Goal: Find specific page/section: Find specific page/section

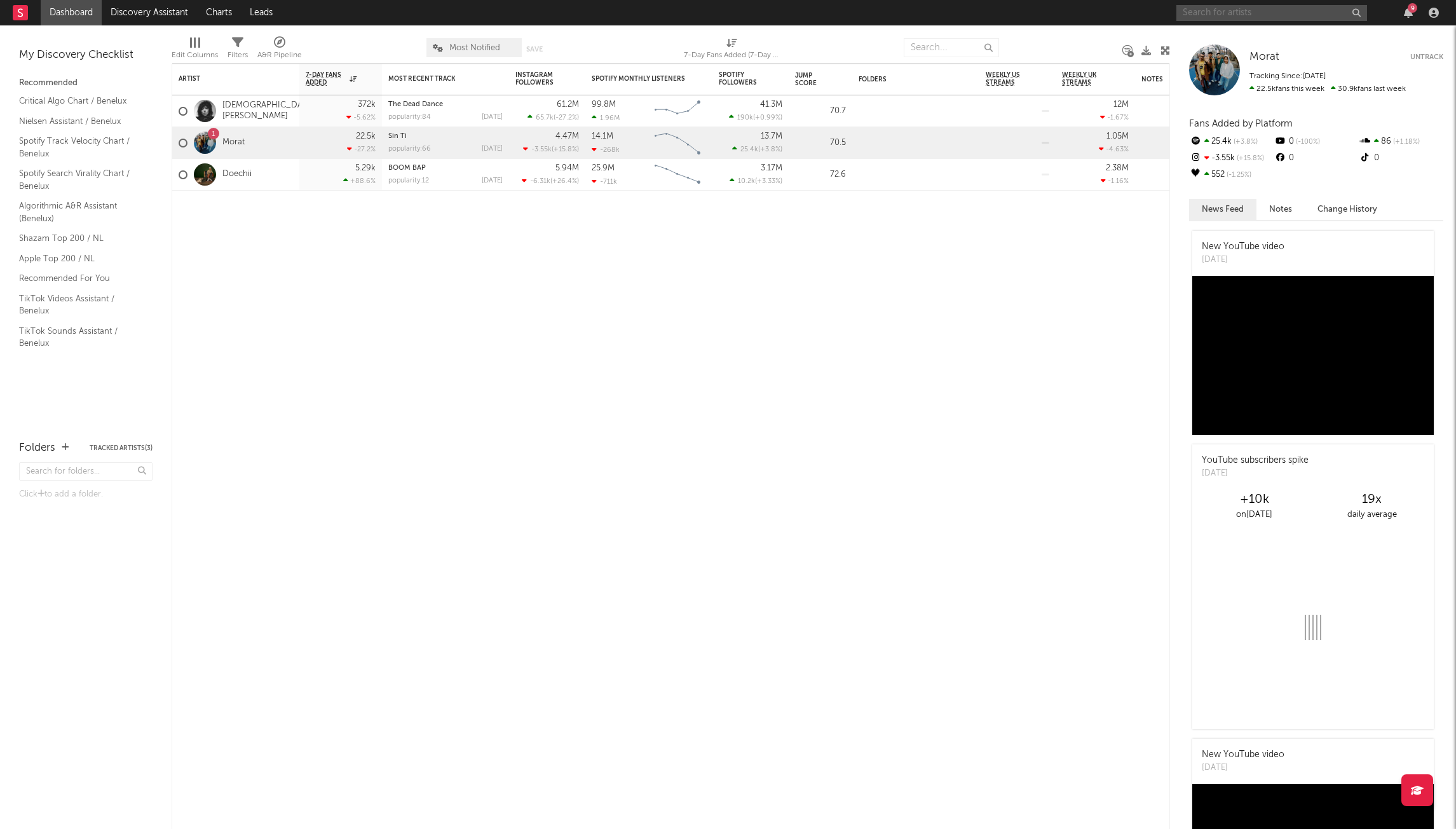
click at [1292, 17] on input "text" at bounding box center [1271, 13] width 190 height 16
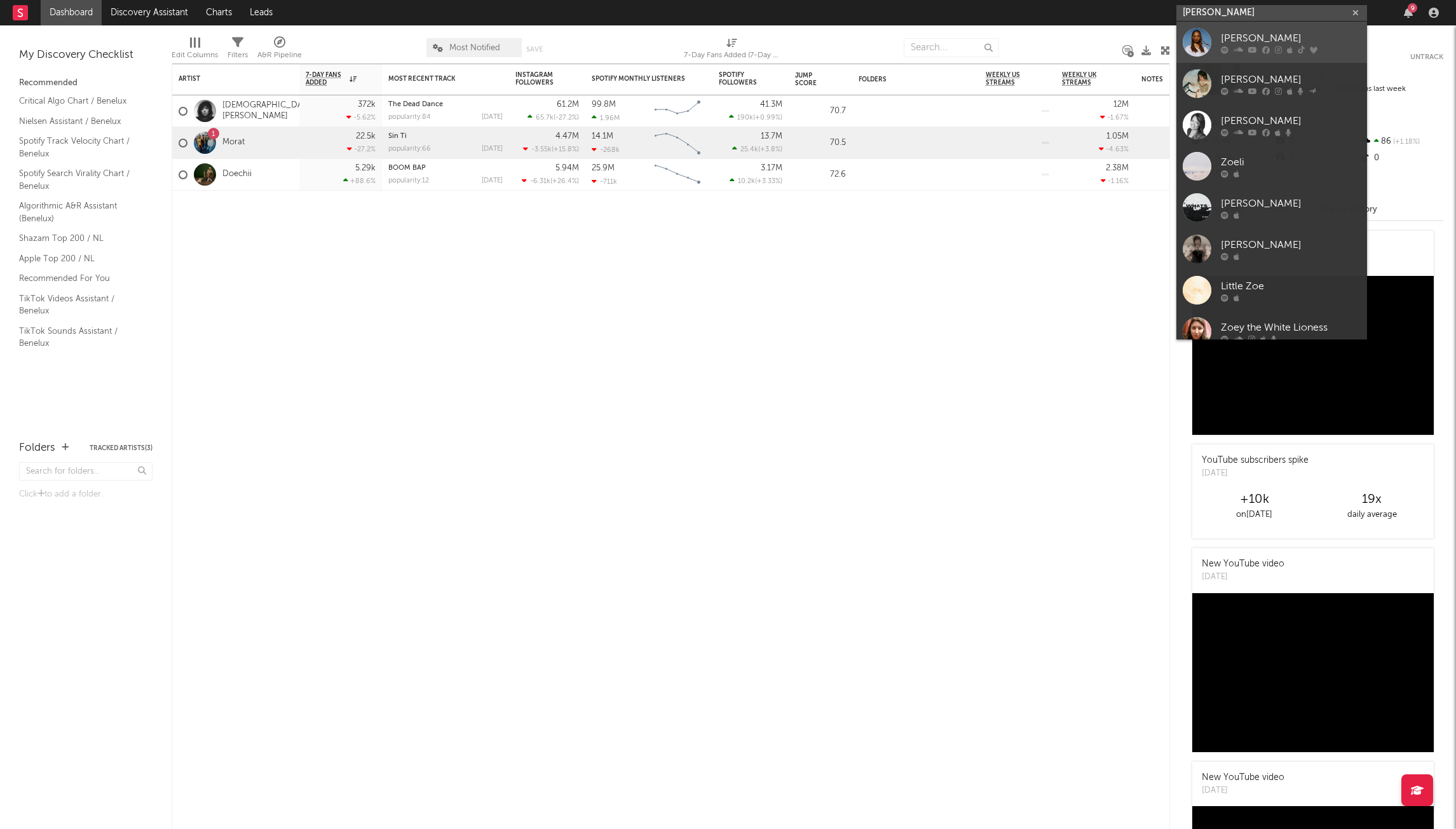
type input "[PERSON_NAME]"
click at [1267, 45] on div "[PERSON_NAME]" at bounding box center [1290, 38] width 139 height 15
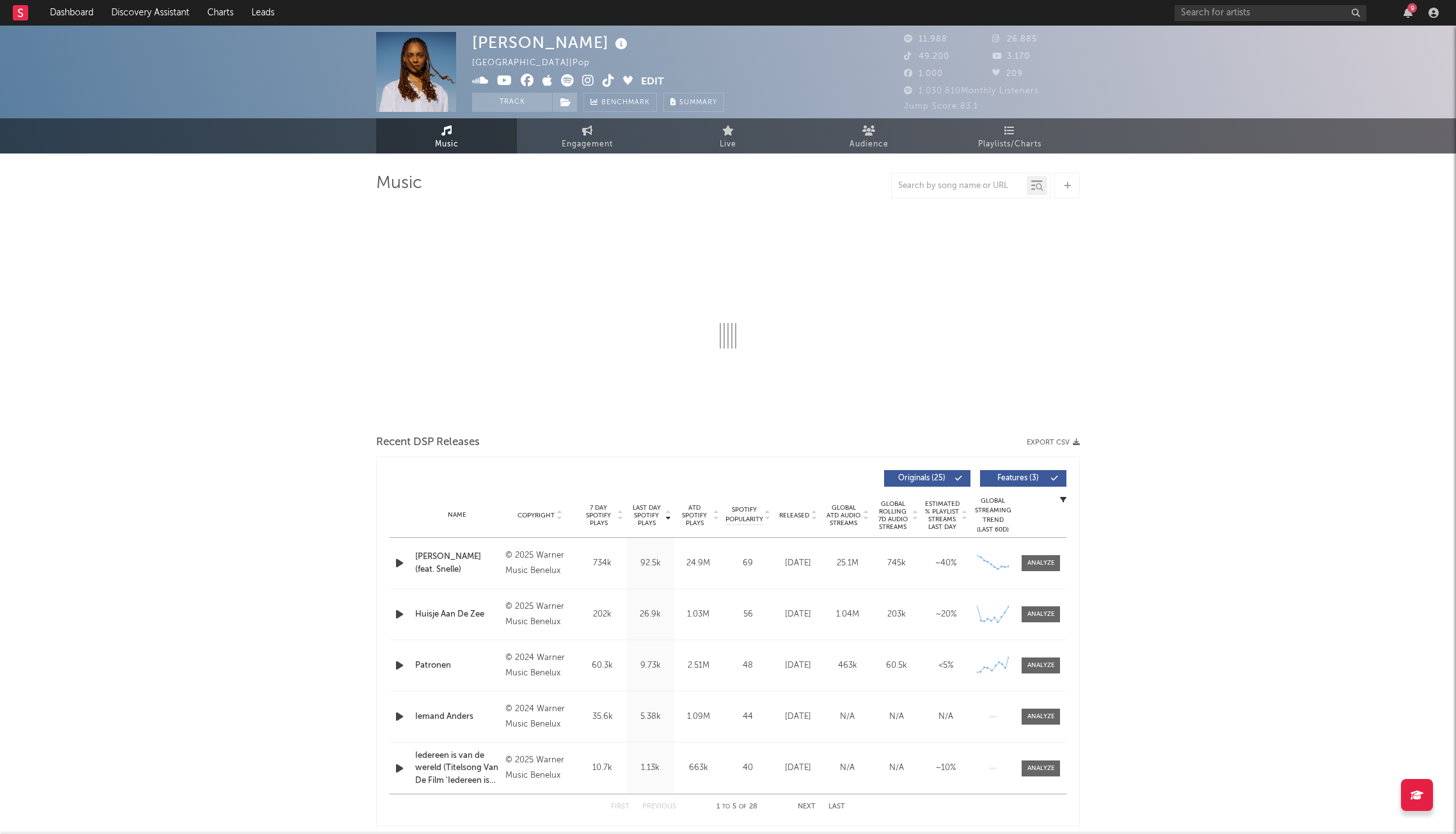
select select "6m"
